Goal: Task Accomplishment & Management: Complete application form

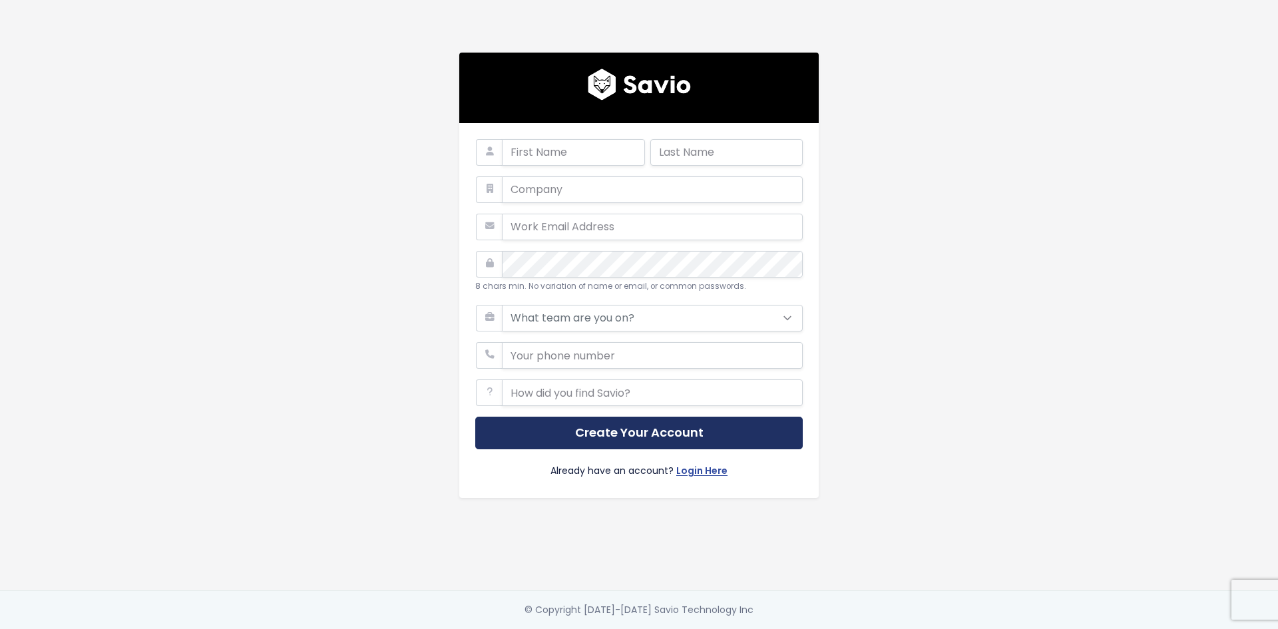
click at [630, 435] on button "Create Your Account" at bounding box center [639, 433] width 328 height 33
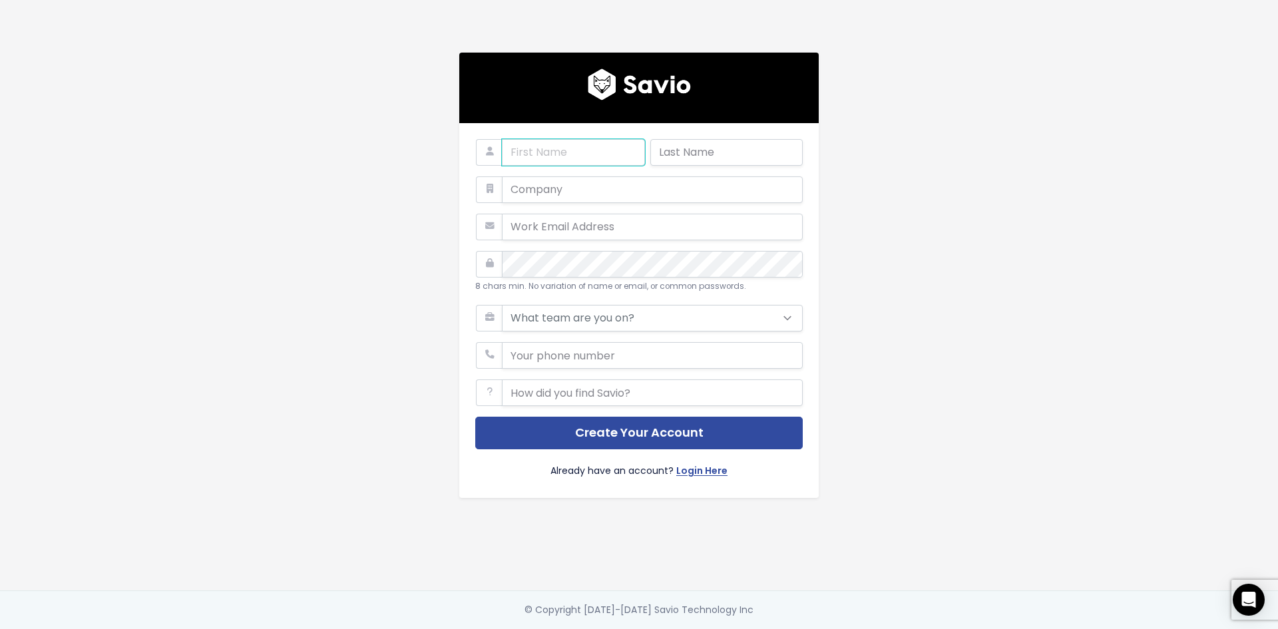
click at [573, 152] on input "text" at bounding box center [573, 152] width 143 height 27
type input "[DEMOGRAPHIC_DATA]"
click at [667, 151] on input "text" at bounding box center [726, 152] width 152 height 27
click at [668, 151] on input "NAgah" at bounding box center [726, 152] width 152 height 27
type input "Nagah"
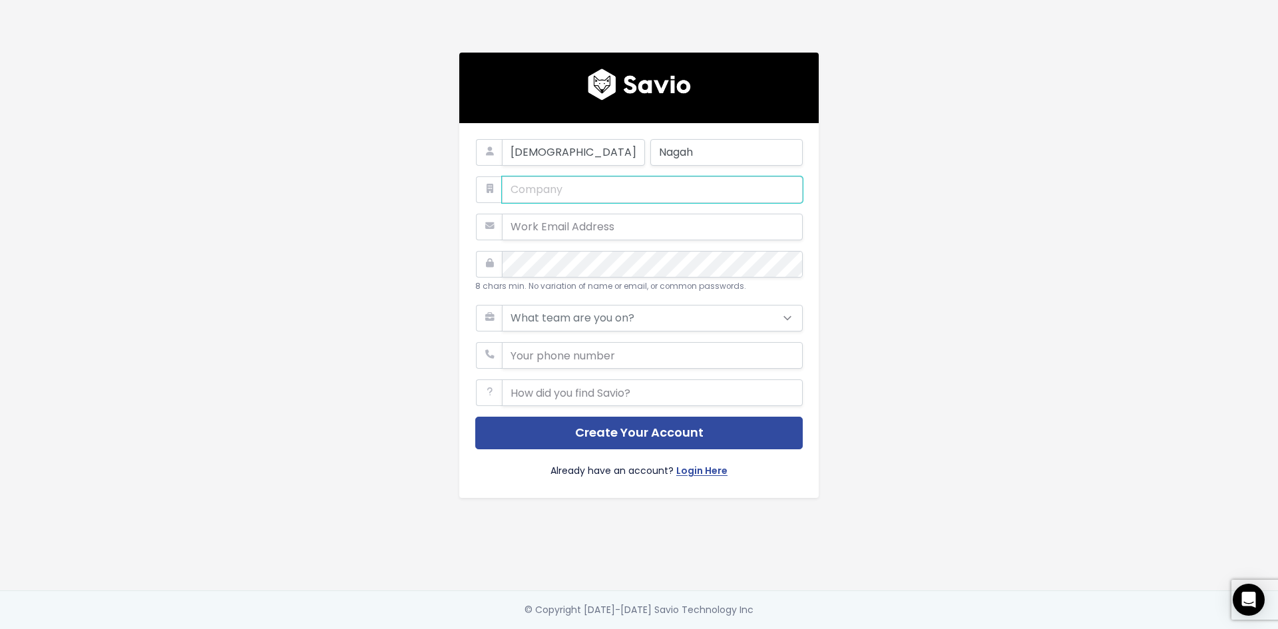
click at [650, 192] on input "text" at bounding box center [652, 189] width 301 height 27
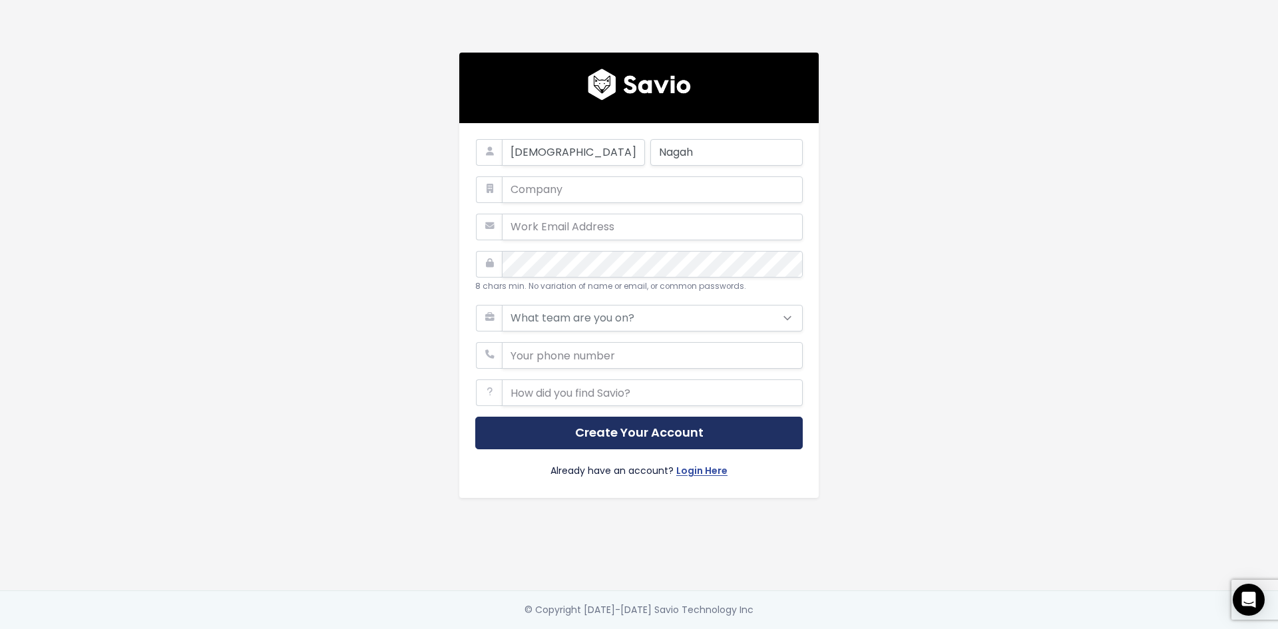
click at [574, 423] on button "Create Your Account" at bounding box center [639, 433] width 328 height 33
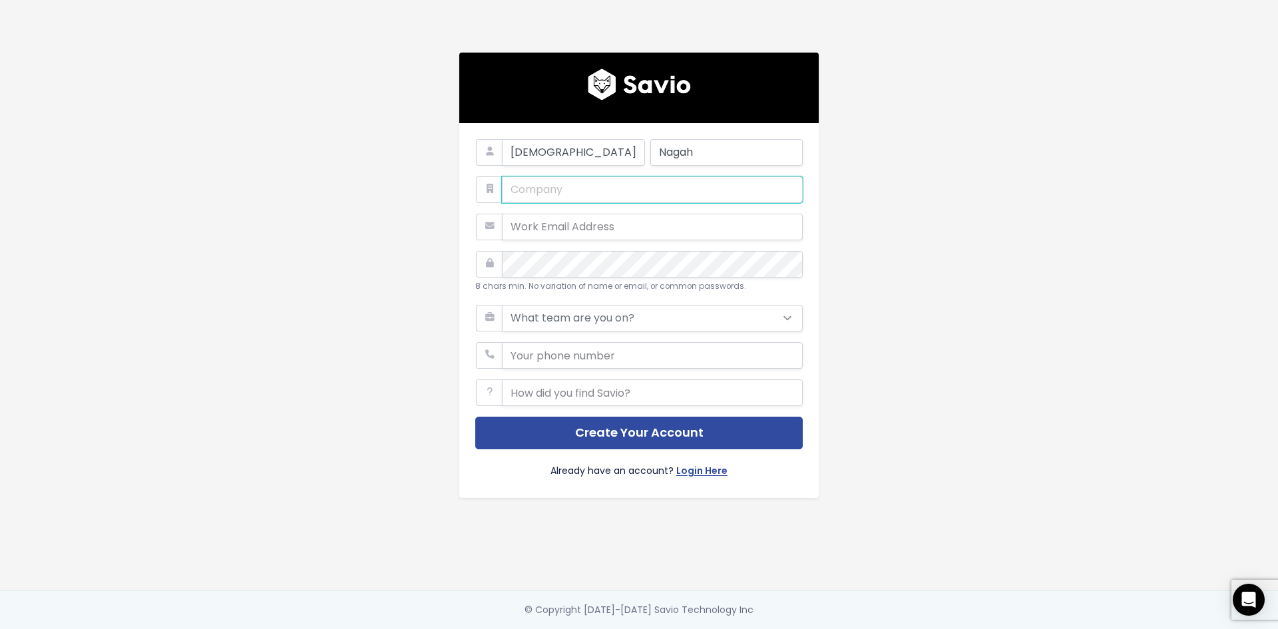
click at [569, 192] on input "text" at bounding box center [652, 189] width 301 height 27
type input "g"
type input "."
click at [566, 224] on input "email" at bounding box center [652, 227] width 301 height 27
type input "."
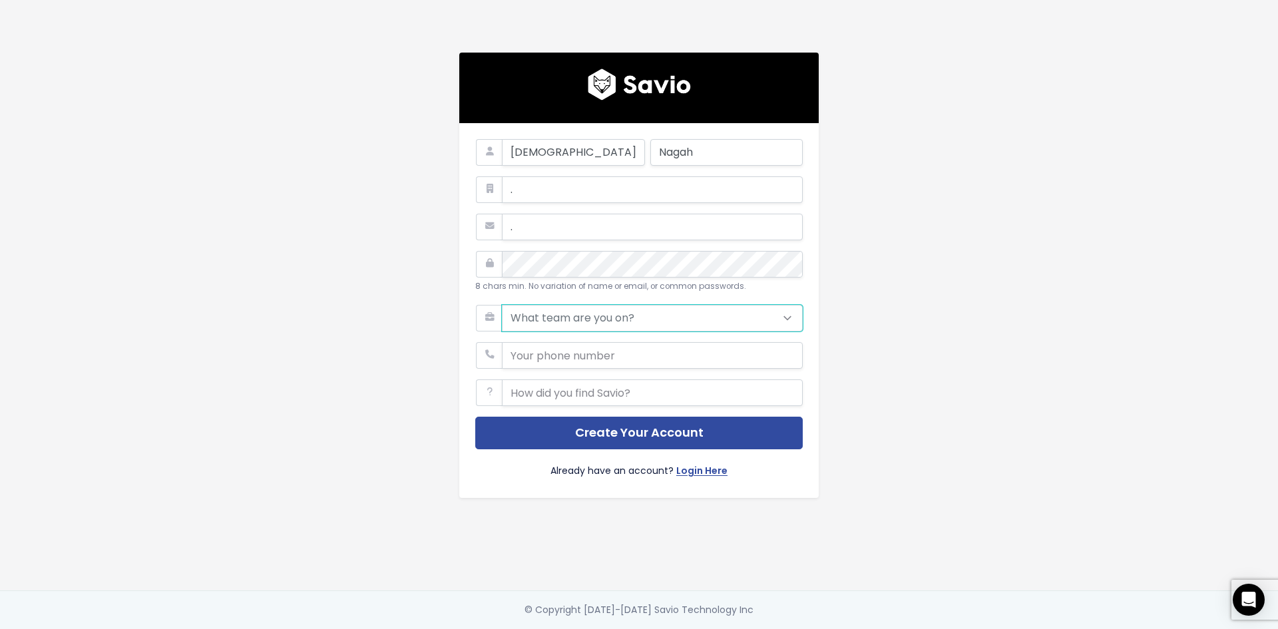
click at [558, 305] on select "What team are you on? Support Product Sales Customer Success Marketing Other" at bounding box center [652, 318] width 301 height 27
select select "MARKETING"
click at [502, 305] on select "What team are you on? Support Product Sales Customer Success Marketing Other" at bounding box center [652, 318] width 301 height 27
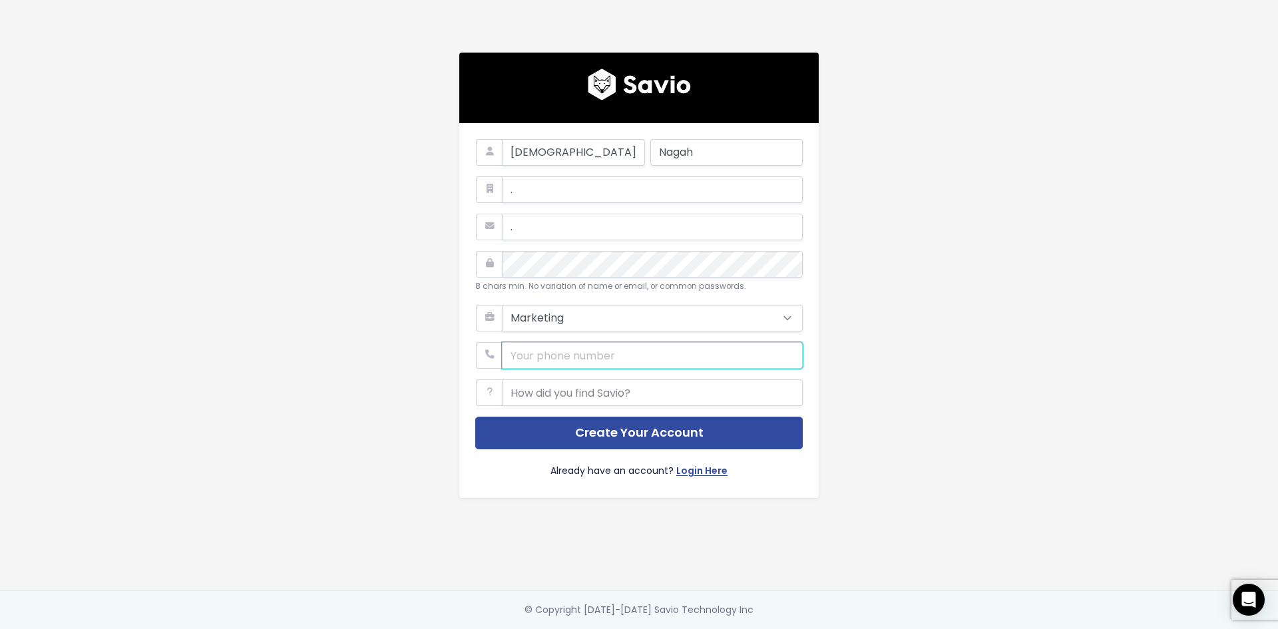
click at [547, 345] on input "phone" at bounding box center [652, 355] width 301 height 27
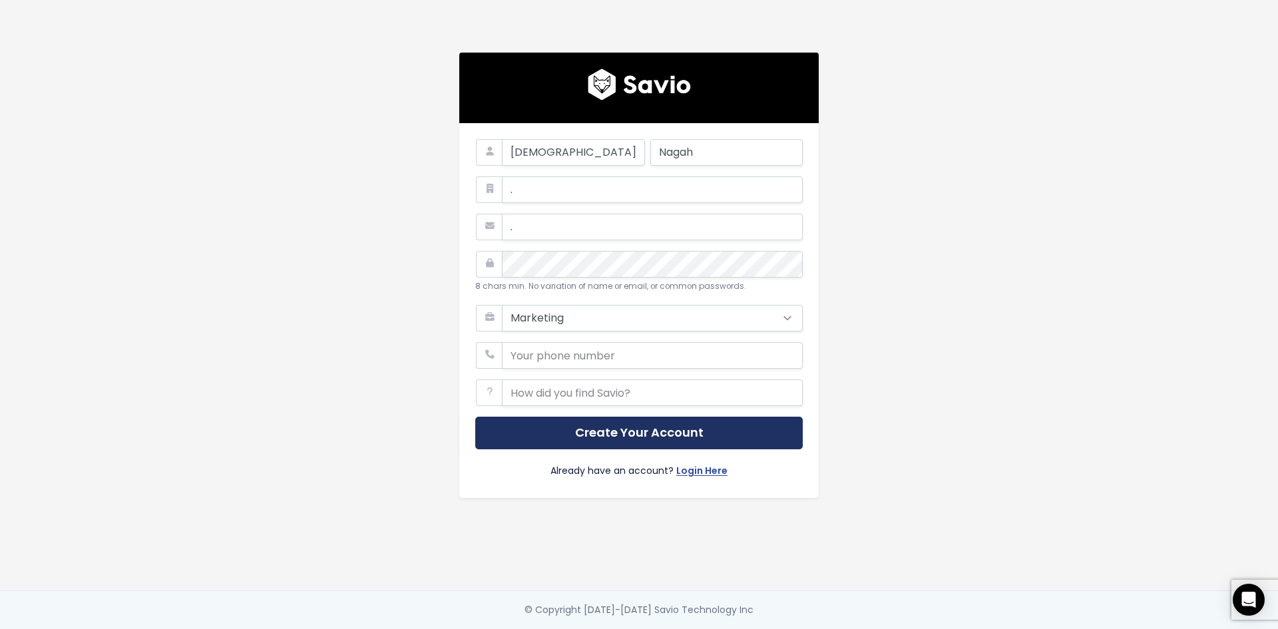
click at [531, 423] on button "Create Your Account" at bounding box center [639, 433] width 328 height 33
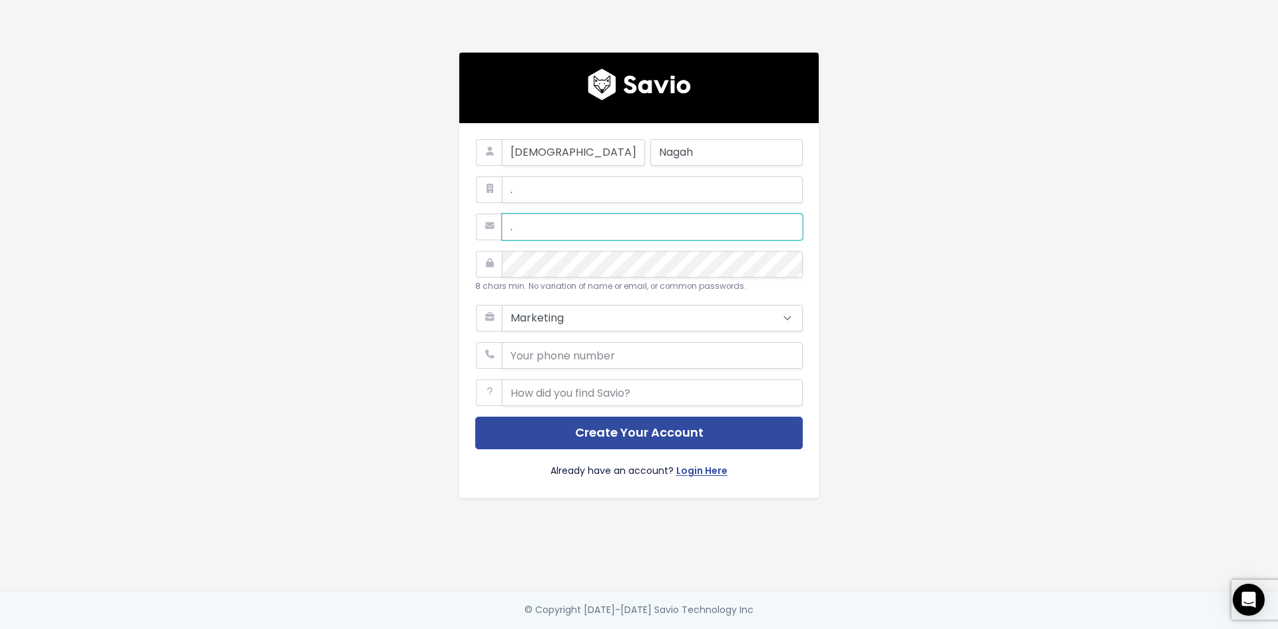
click at [527, 226] on input "." at bounding box center [652, 227] width 301 height 27
type input "[EMAIL_ADDRESS][DOMAIN_NAME]"
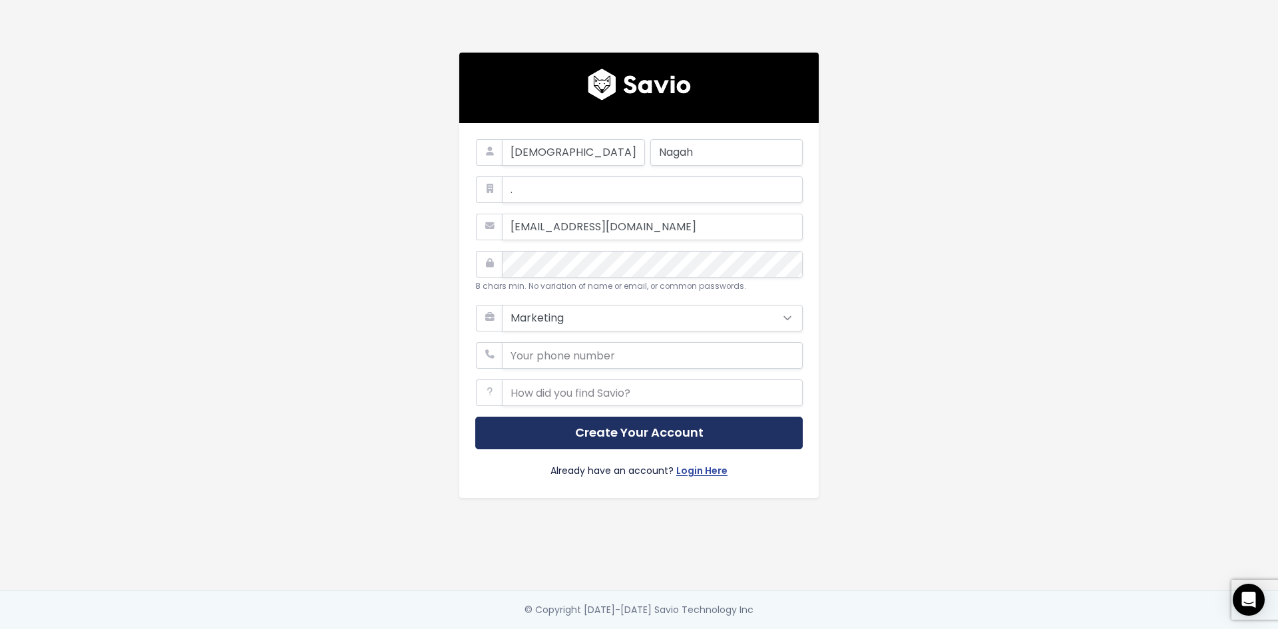
click at [556, 438] on button "Create Your Account" at bounding box center [639, 433] width 328 height 33
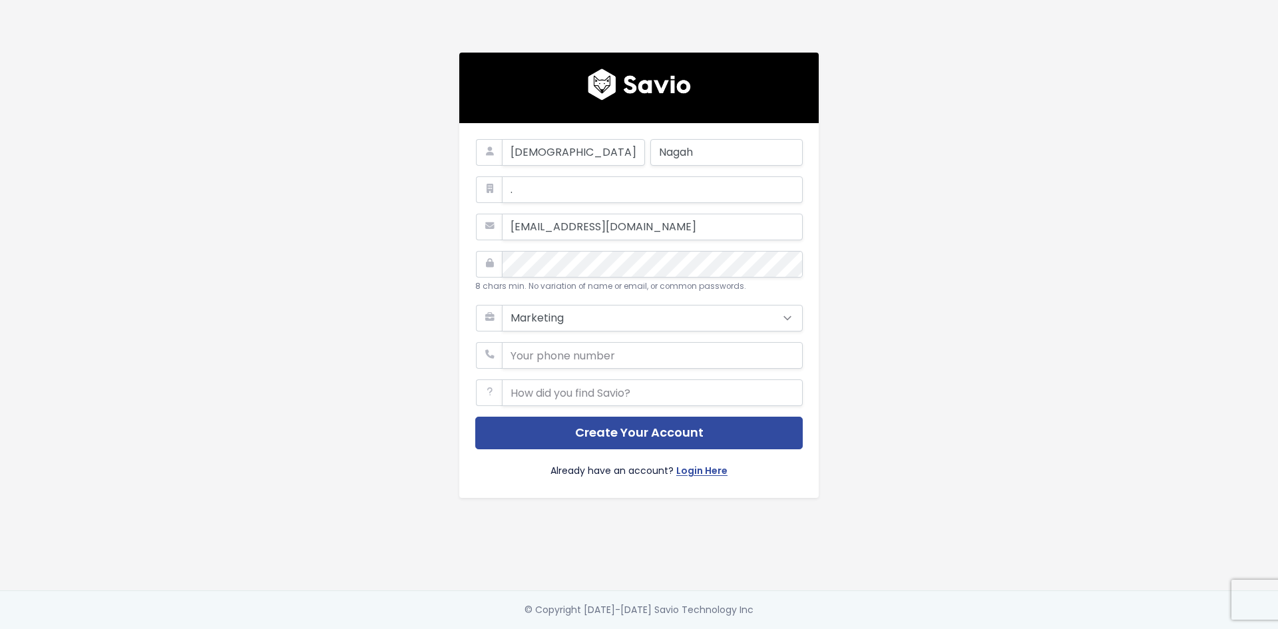
select select "MARKETING"
